Goal: Information Seeking & Learning: Find specific fact

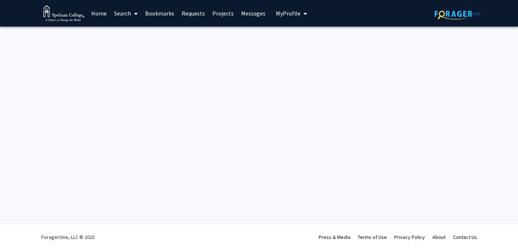
drag, startPoint x: 218, startPoint y: 88, endPoint x: 177, endPoint y: 65, distance: 46.0
click at [177, 65] on div "Skip navigation Home Search Bookmarks Requests Projects Messages My Profile [PE…" at bounding box center [259, 125] width 518 height 250
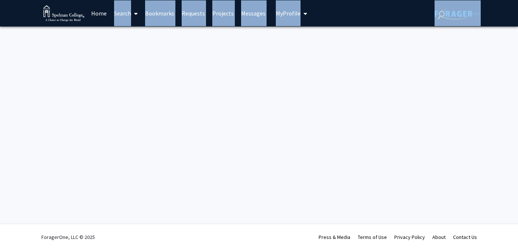
drag, startPoint x: 177, startPoint y: 65, endPoint x: 102, endPoint y: 15, distance: 90.6
click at [102, 15] on div "Skip navigation Home Search Bookmarks Requests Projects Messages My Profile [PE…" at bounding box center [259, 125] width 518 height 250
click at [102, 15] on link "Home" at bounding box center [99, 13] width 23 height 26
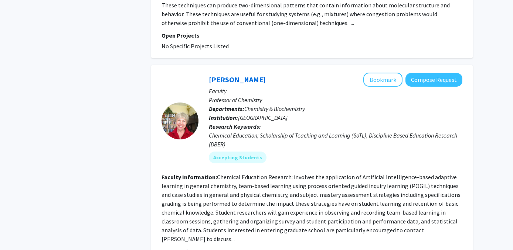
scroll to position [2357, 0]
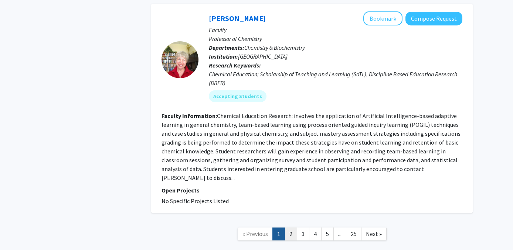
click at [292, 228] on link "2" at bounding box center [290, 234] width 13 height 13
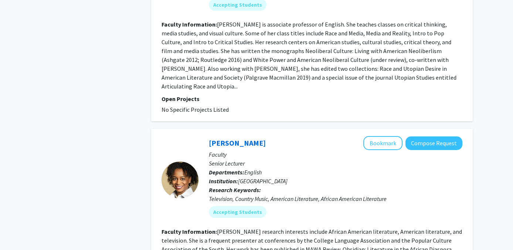
scroll to position [1906, 0]
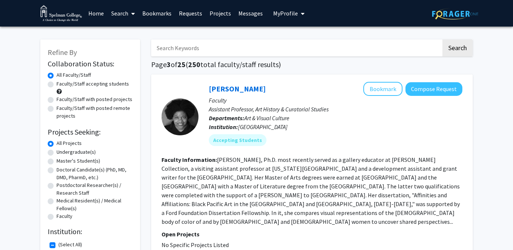
click at [201, 50] on input "Search Keywords" at bounding box center [296, 48] width 290 height 17
type input "dr [PERSON_NAME]"
click at [442, 40] on button "Search" at bounding box center [457, 48] width 30 height 17
checkbox input "false"
